Goal: Task Accomplishment & Management: Manage account settings

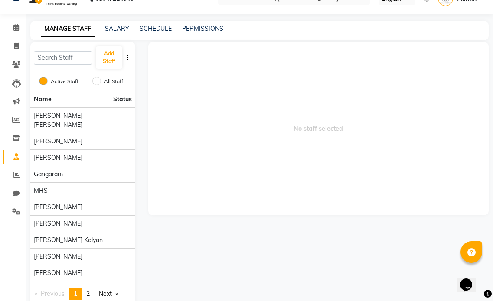
scroll to position [26, 0]
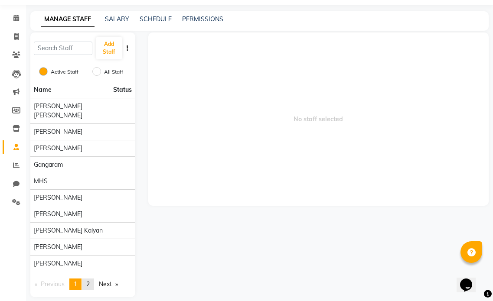
click at [92, 279] on link "page 2" at bounding box center [88, 285] width 12 height 12
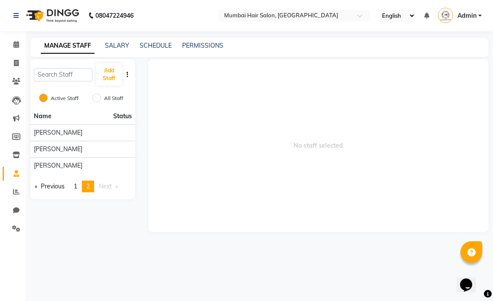
scroll to position [0, 0]
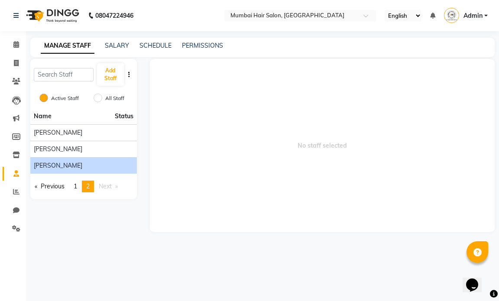
click at [62, 164] on div "[PERSON_NAME]" at bounding box center [84, 165] width 100 height 9
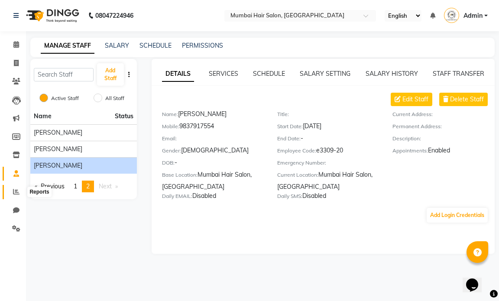
click at [15, 190] on icon at bounding box center [16, 191] width 6 height 6
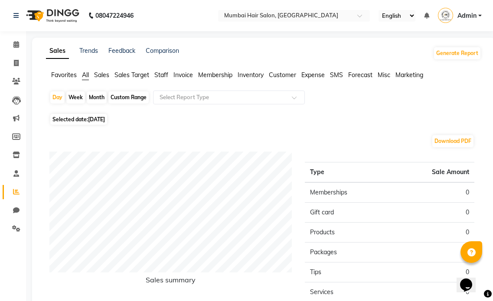
click at [98, 95] on div "Month" at bounding box center [97, 97] width 20 height 12
select select "9"
select select "2025"
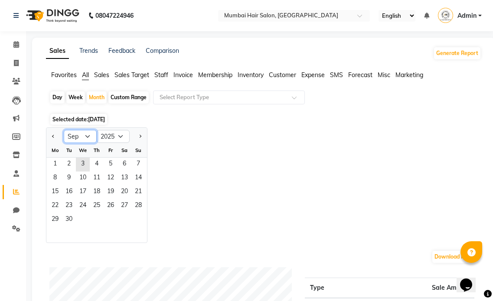
click at [82, 130] on select "Jan Feb Mar Apr May Jun [DATE] Aug Sep Oct Nov Dec" at bounding box center [80, 136] width 33 height 13
select select "8"
click at [64, 130] on select "Jan Feb Mar Apr May Jun [DATE] Aug Sep Oct Nov Dec" at bounding box center [80, 136] width 33 height 13
click at [116, 161] on span "1" at bounding box center [111, 165] width 14 height 14
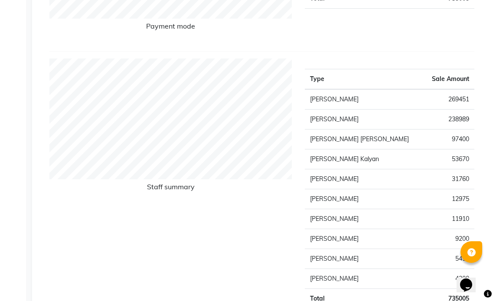
scroll to position [347, 0]
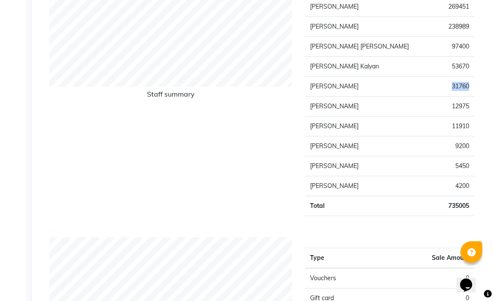
drag, startPoint x: 449, startPoint y: 87, endPoint x: 467, endPoint y: 86, distance: 18.2
click at [467, 86] on td "31760" at bounding box center [448, 87] width 52 height 20
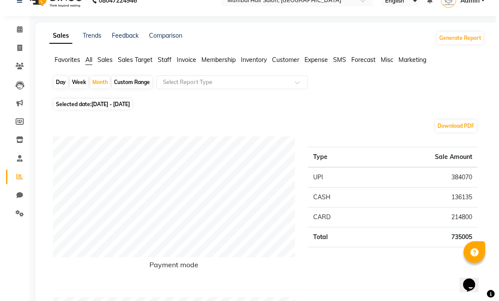
scroll to position [0, 0]
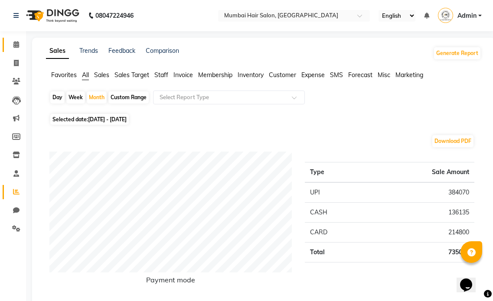
click at [18, 40] on span at bounding box center [16, 45] width 15 height 10
click at [18, 47] on icon at bounding box center [16, 44] width 6 height 6
